Goal: Task Accomplishment & Management: Manage account settings

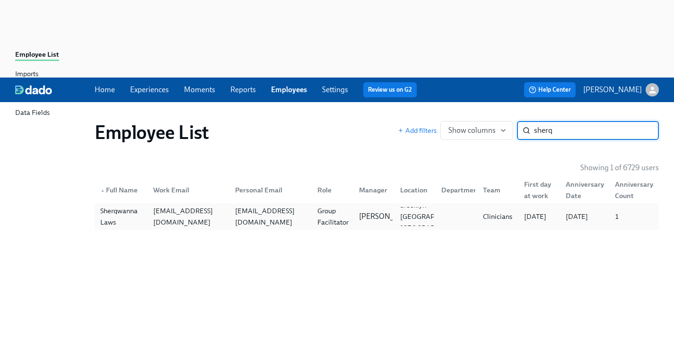
type input "sherq"
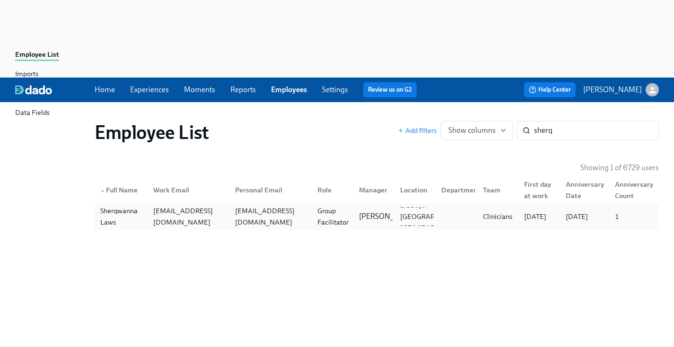
click at [277, 205] on div "[EMAIL_ADDRESS][DOMAIN_NAME]" at bounding box center [270, 216] width 79 height 23
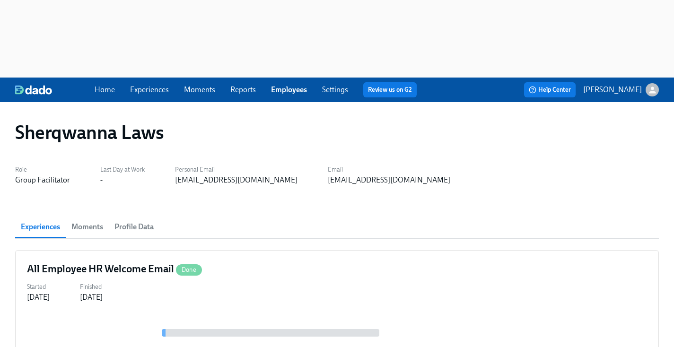
scroll to position [216, 0]
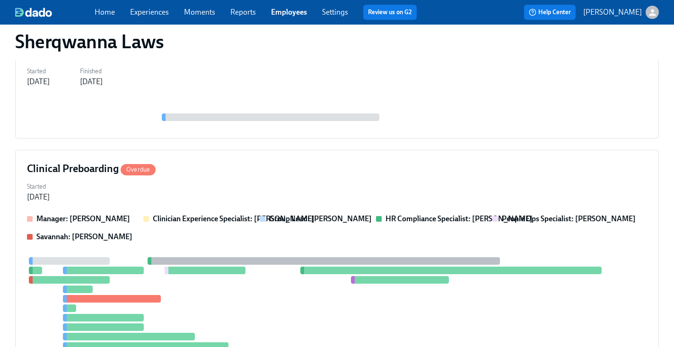
click at [349, 257] on div at bounding box center [324, 322] width 594 height 131
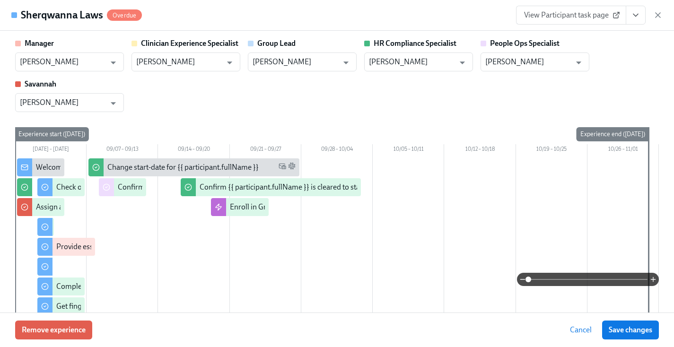
scroll to position [242, 0]
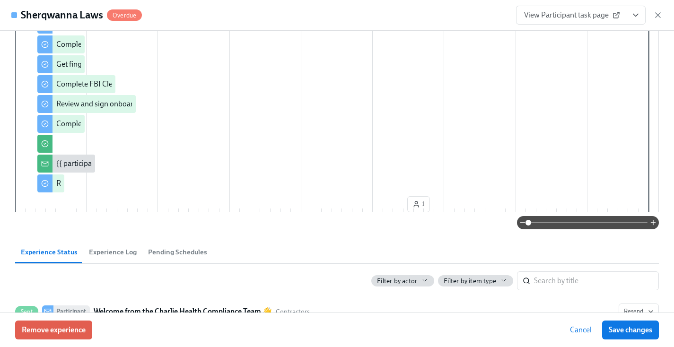
click at [574, 20] on link "View Participant task page" at bounding box center [571, 15] width 110 height 19
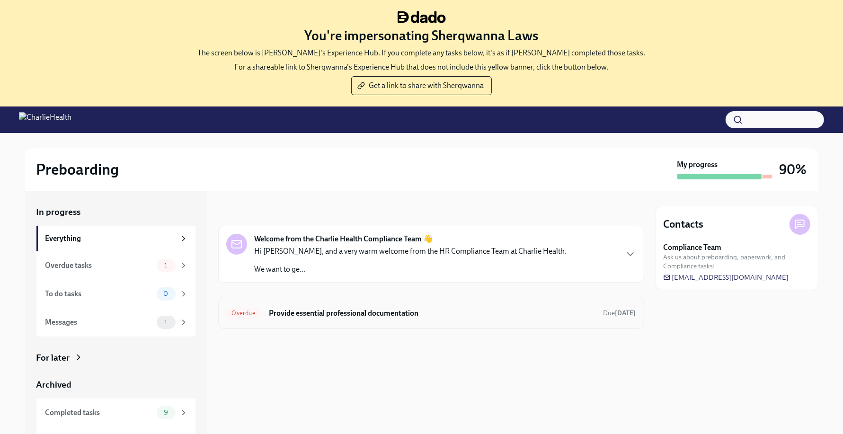
click at [432, 306] on div "Overdue Provide essential professional documentation Due Sep 8th" at bounding box center [431, 313] width 410 height 15
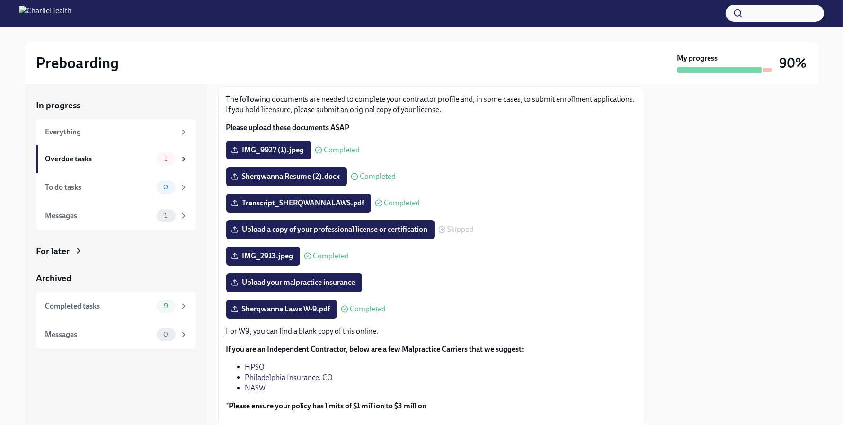
scroll to position [87, 0]
